Goal: Check status

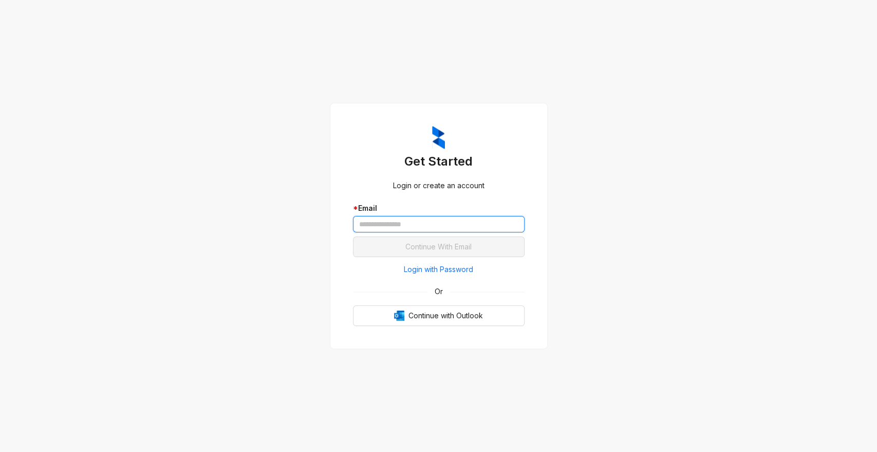
click at [379, 221] on input "text" at bounding box center [439, 224] width 172 height 16
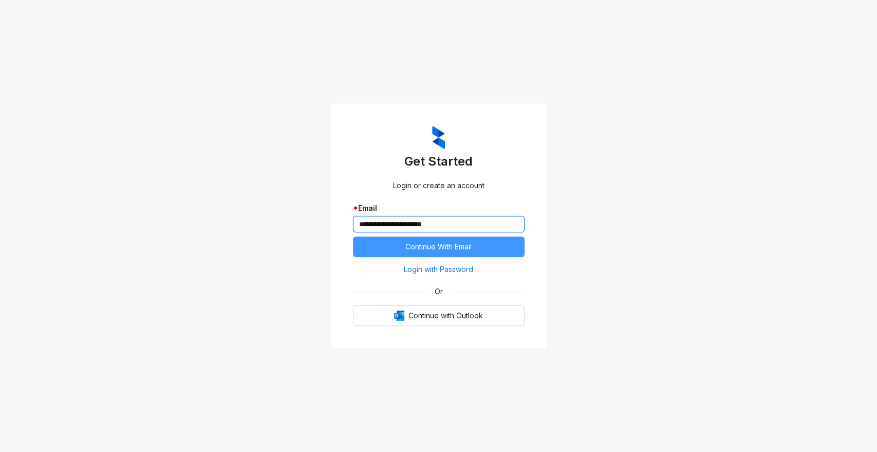
type input "**********"
click at [415, 250] on span "Continue With Email" at bounding box center [438, 246] width 66 height 11
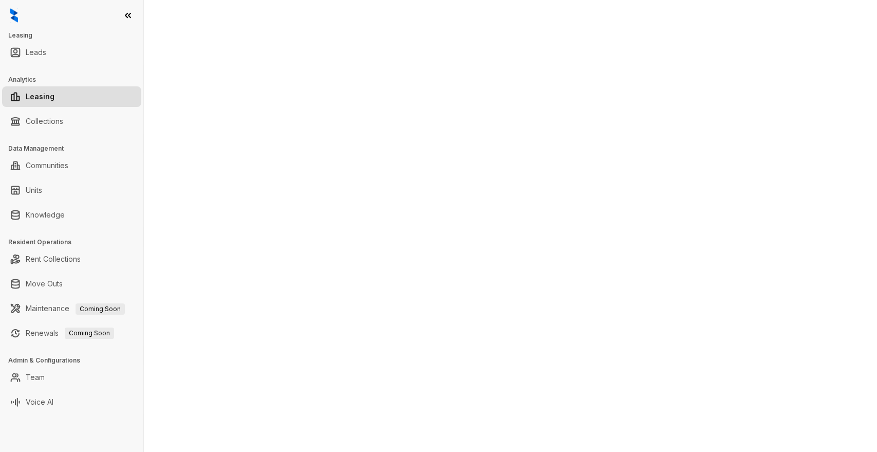
select select "******"
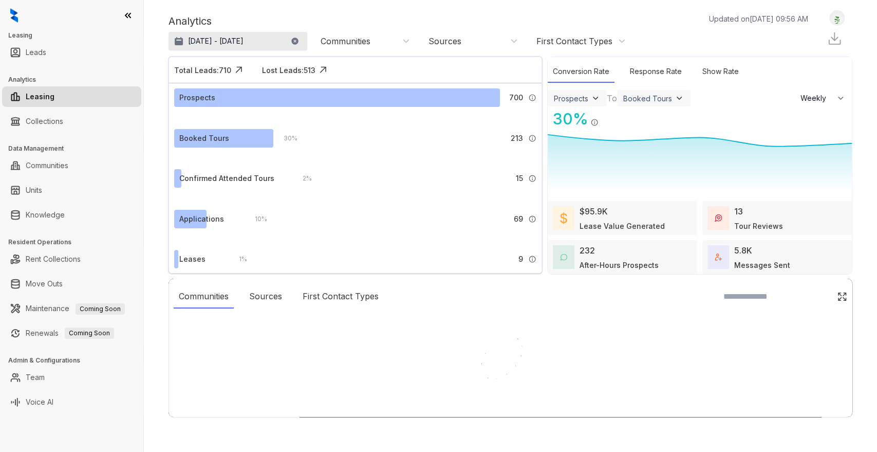
click at [290, 40] on button "[DATE] - [DATE]" at bounding box center [238, 41] width 139 height 18
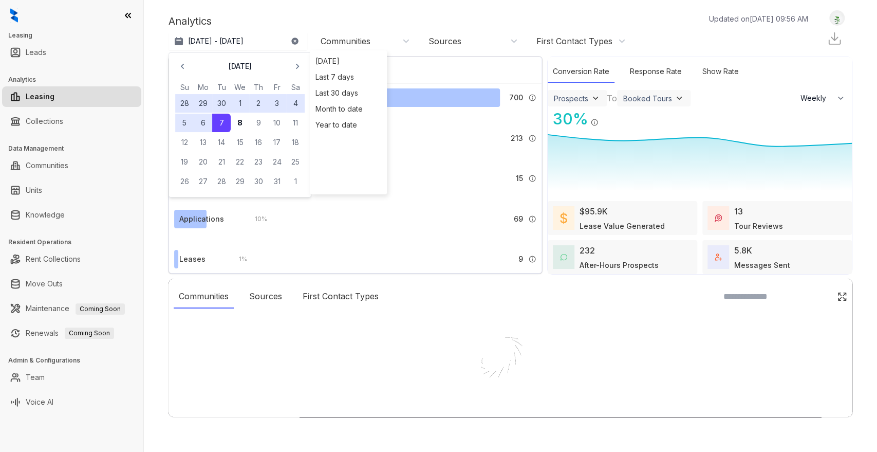
click at [333, 108] on div "Month to date" at bounding box center [348, 109] width 72 height 16
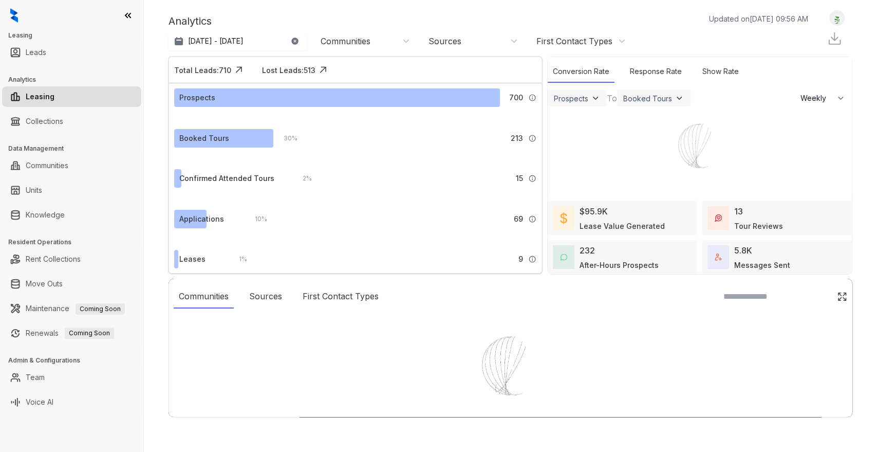
click at [366, 32] on div at bounding box center [438, 226] width 877 height 452
click at [362, 46] on div at bounding box center [438, 226] width 877 height 452
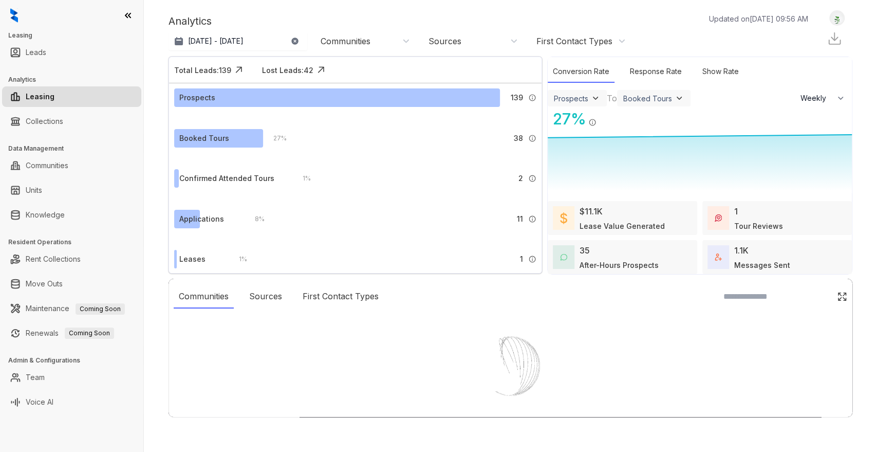
click at [363, 43] on div "Communities" at bounding box center [346, 40] width 50 height 11
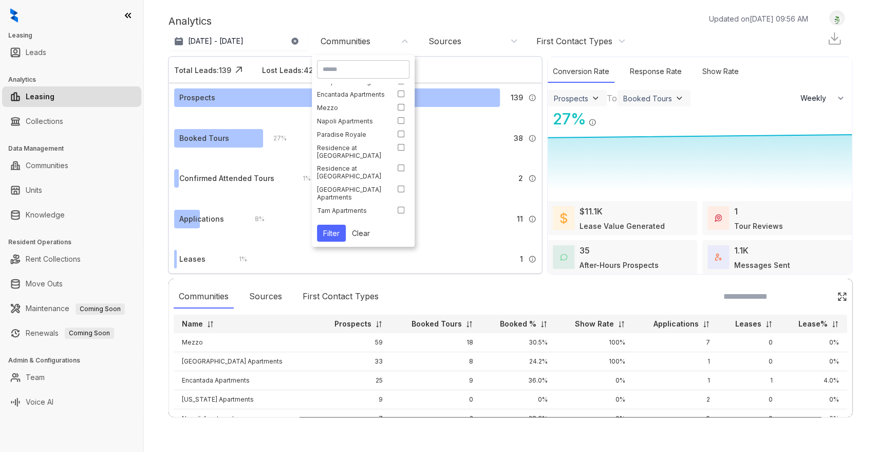
scroll to position [62, 0]
click at [351, 181] on div "Tam Apartments" at bounding box center [352, 181] width 70 height 8
click at [333, 230] on button "Filter" at bounding box center [331, 233] width 29 height 17
